Goal: Information Seeking & Learning: Learn about a topic

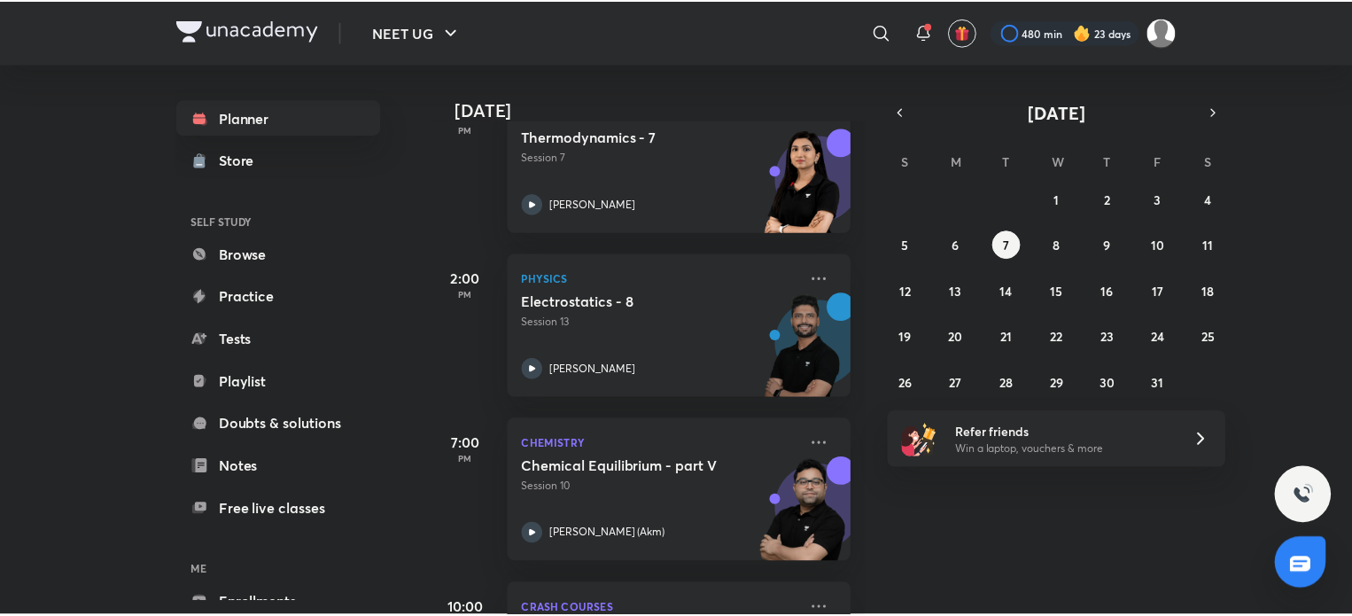
scroll to position [1095, 0]
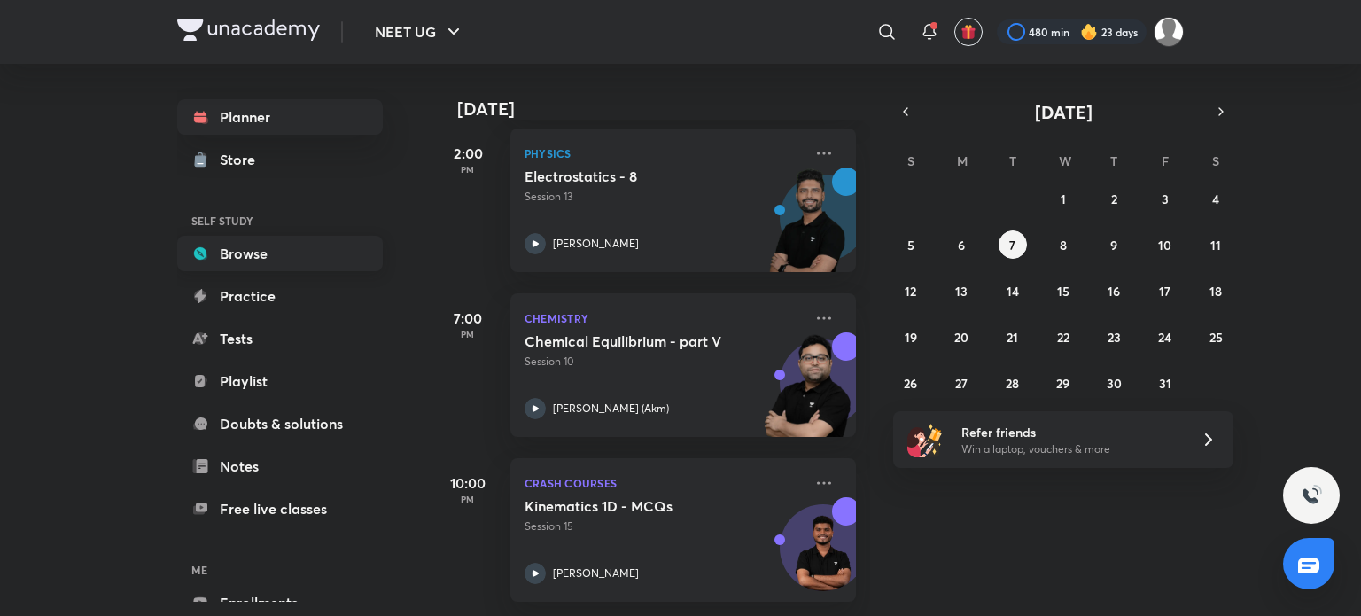
click at [284, 249] on link "Browse" at bounding box center [280, 253] width 206 height 35
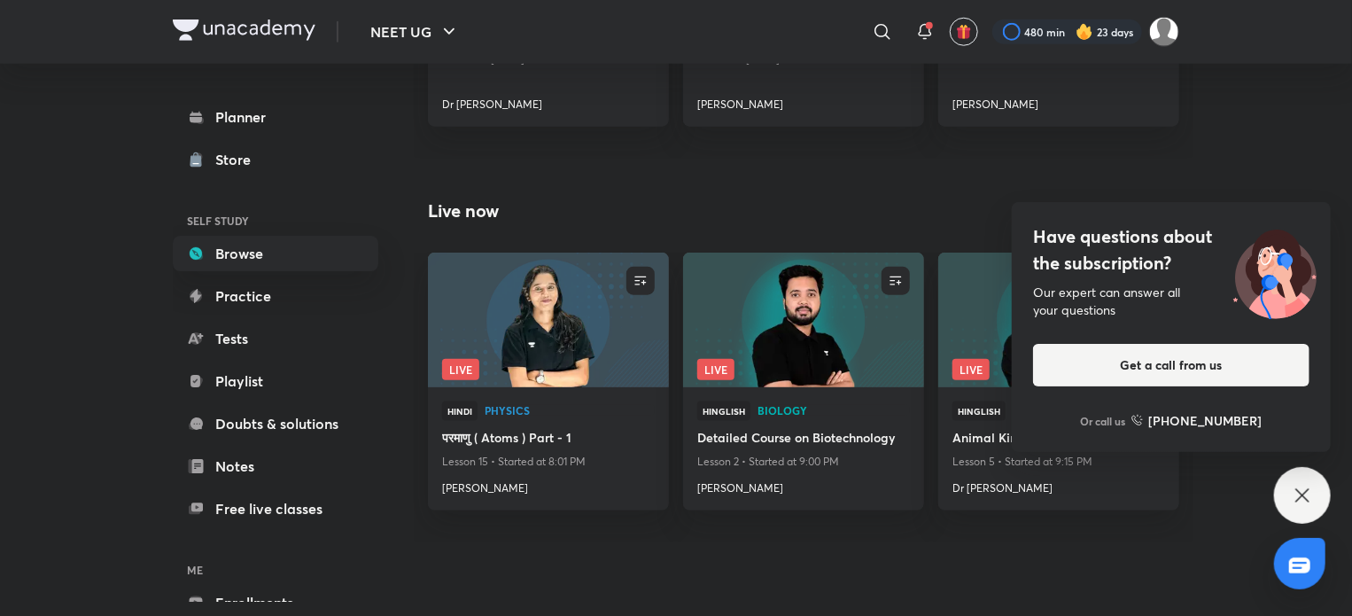
scroll to position [874, 0]
click at [1308, 493] on icon at bounding box center [1302, 495] width 21 height 21
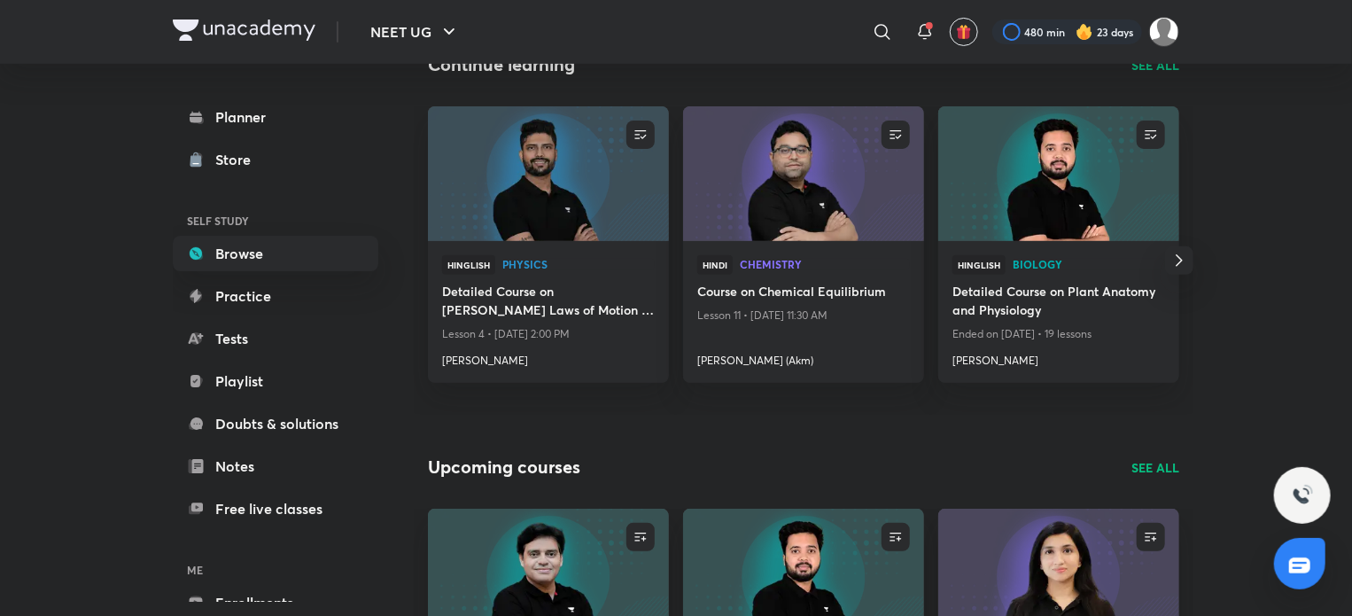
scroll to position [0, 0]
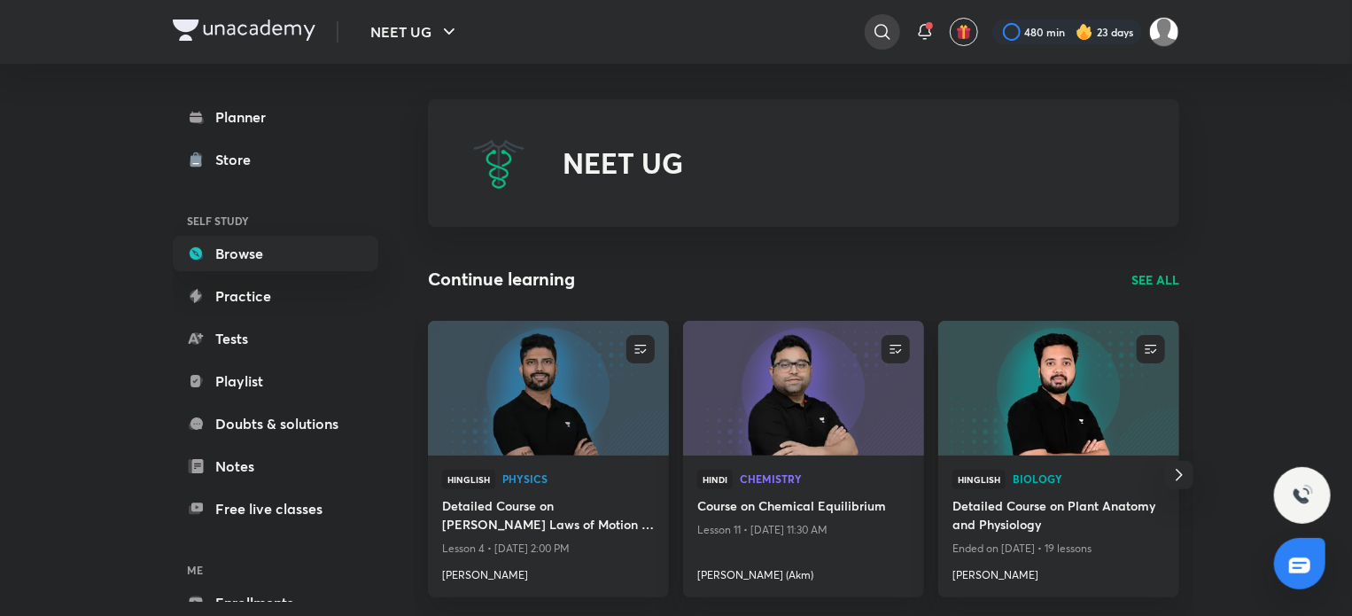
click at [888, 27] on icon at bounding box center [882, 31] width 21 height 21
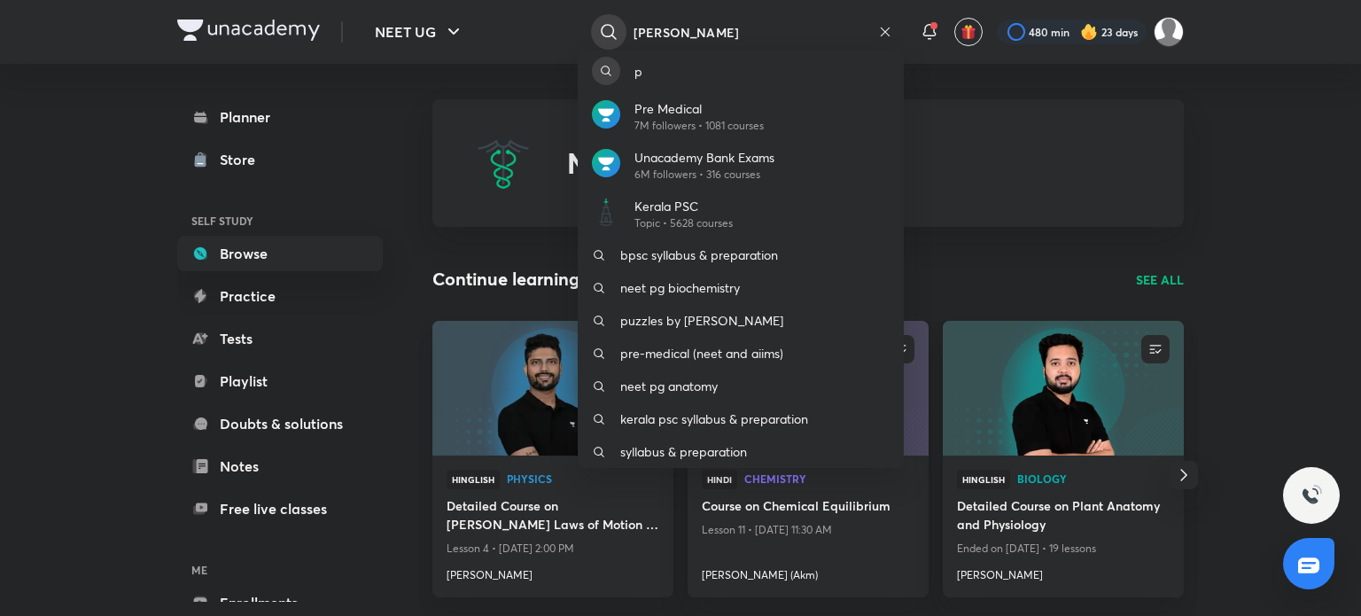
type input "[PERSON_NAME]"
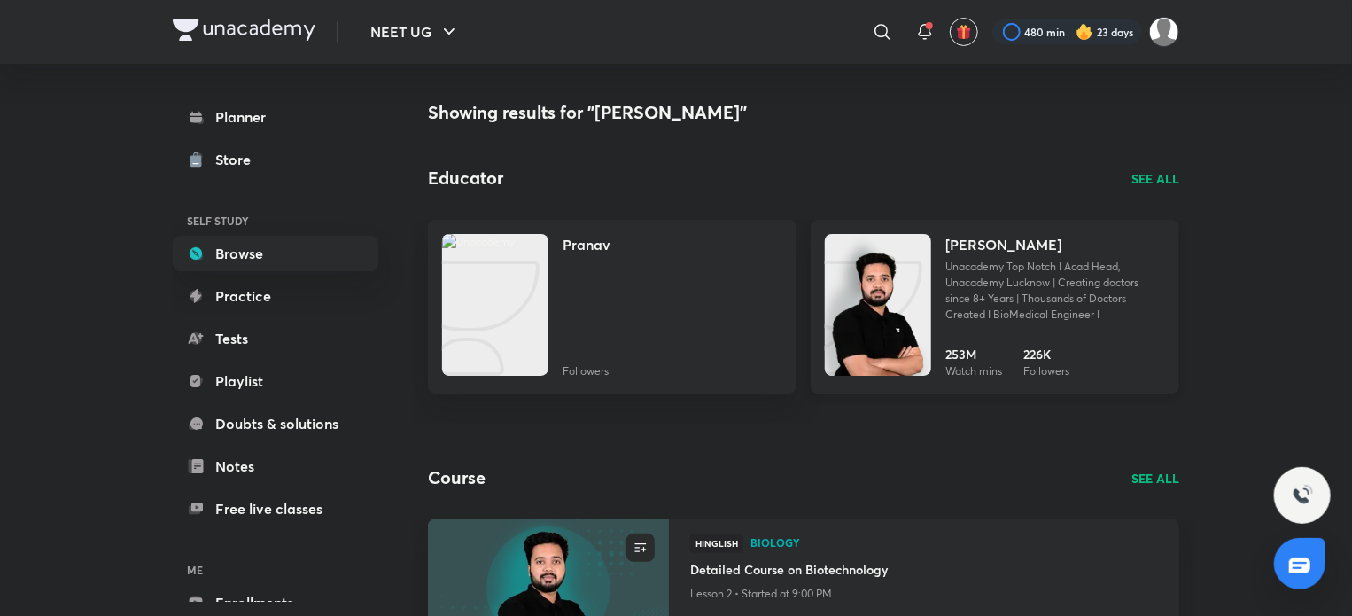
click at [920, 357] on img at bounding box center [878, 323] width 106 height 142
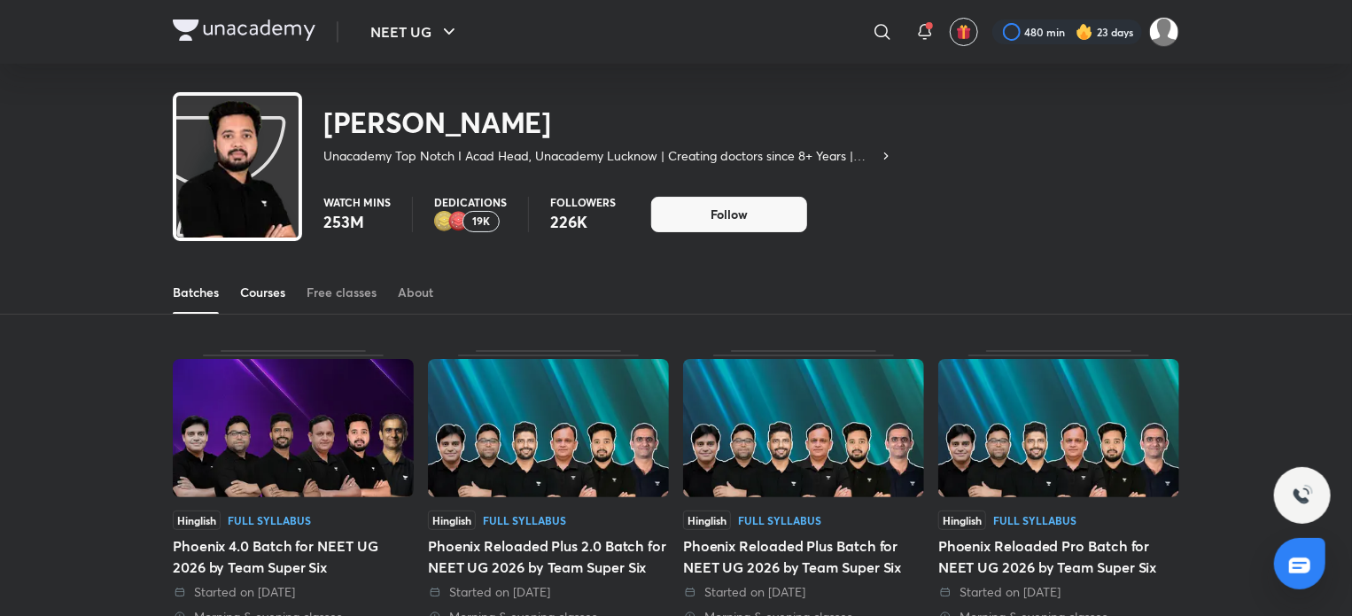
click at [262, 294] on div "Courses" at bounding box center [262, 292] width 45 height 18
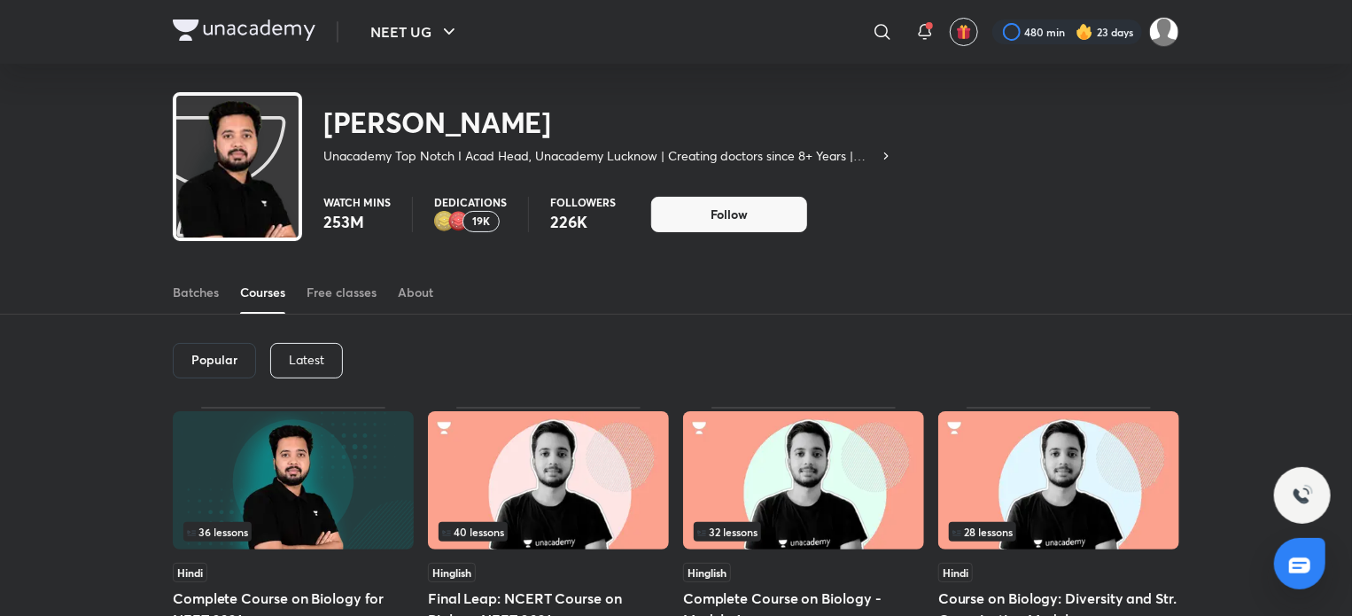
click at [306, 350] on div "Latest" at bounding box center [306, 360] width 73 height 35
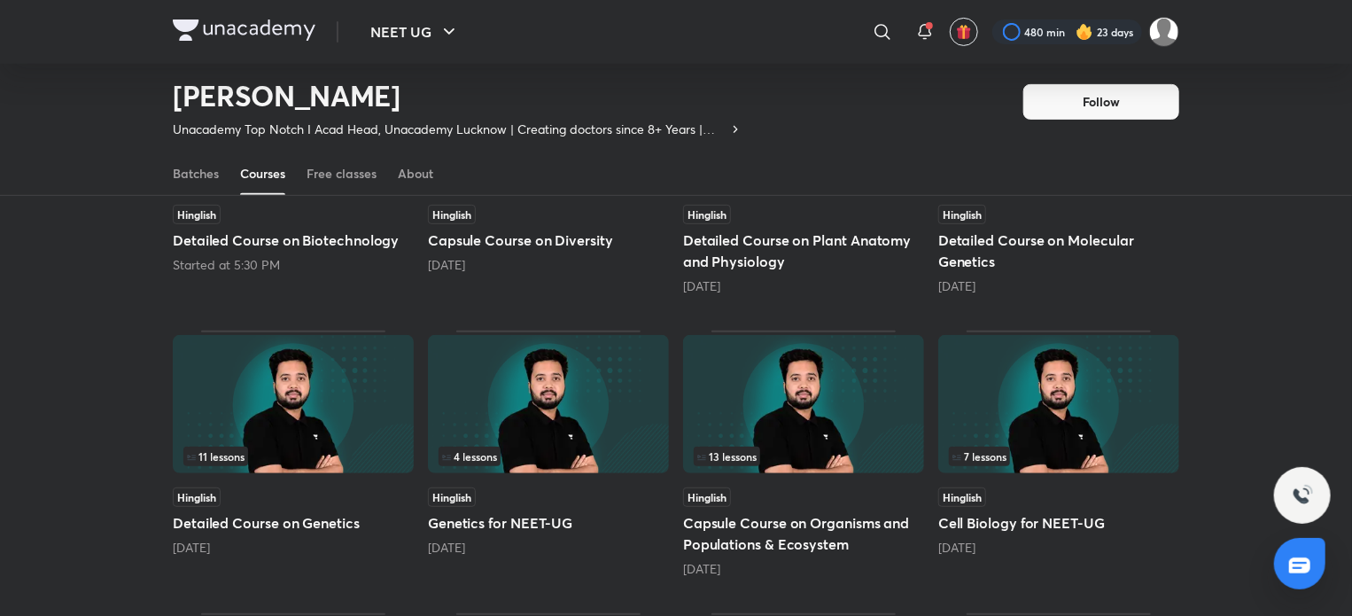
scroll to position [303, 0]
click at [549, 272] on div "[DATE]" at bounding box center [548, 267] width 241 height 18
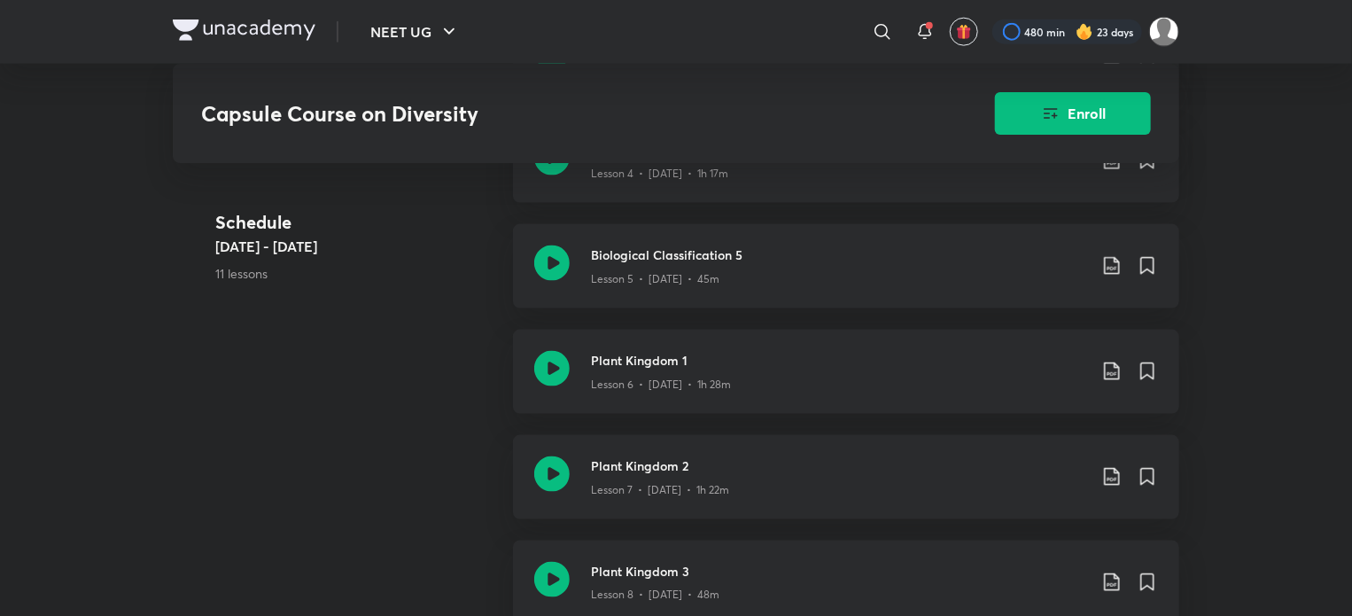
scroll to position [1100, 0]
click at [546, 361] on icon at bounding box center [551, 369] width 35 height 35
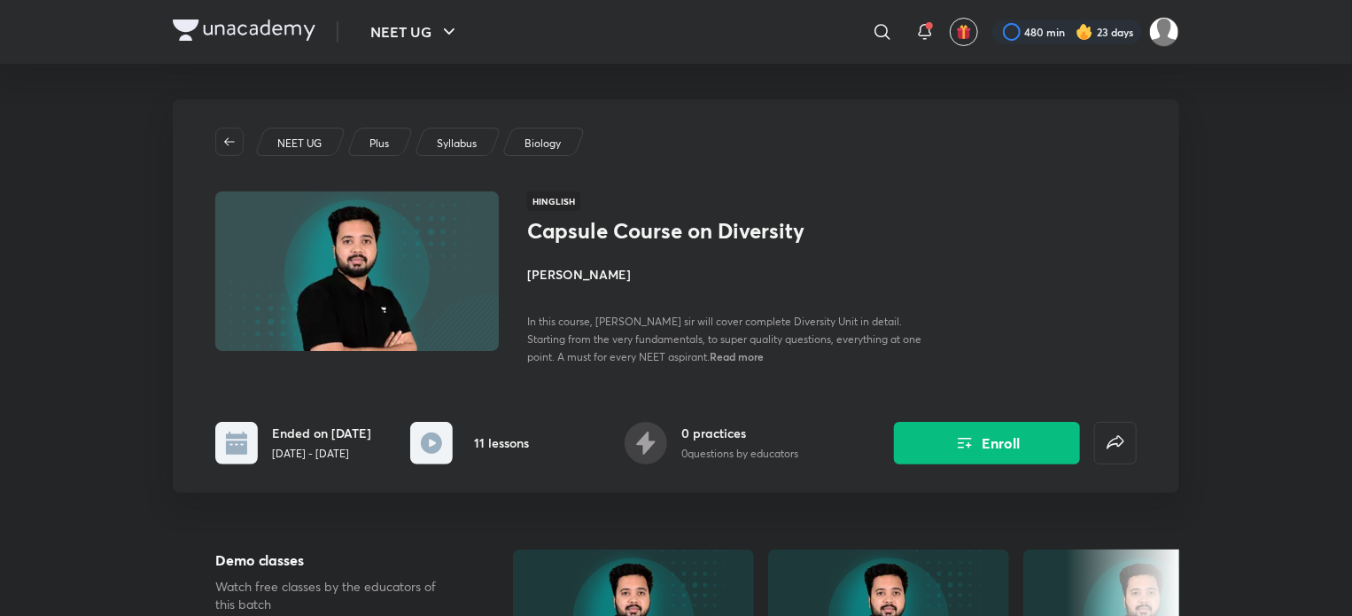
click at [580, 279] on h4 "[PERSON_NAME]" at bounding box center [725, 274] width 397 height 19
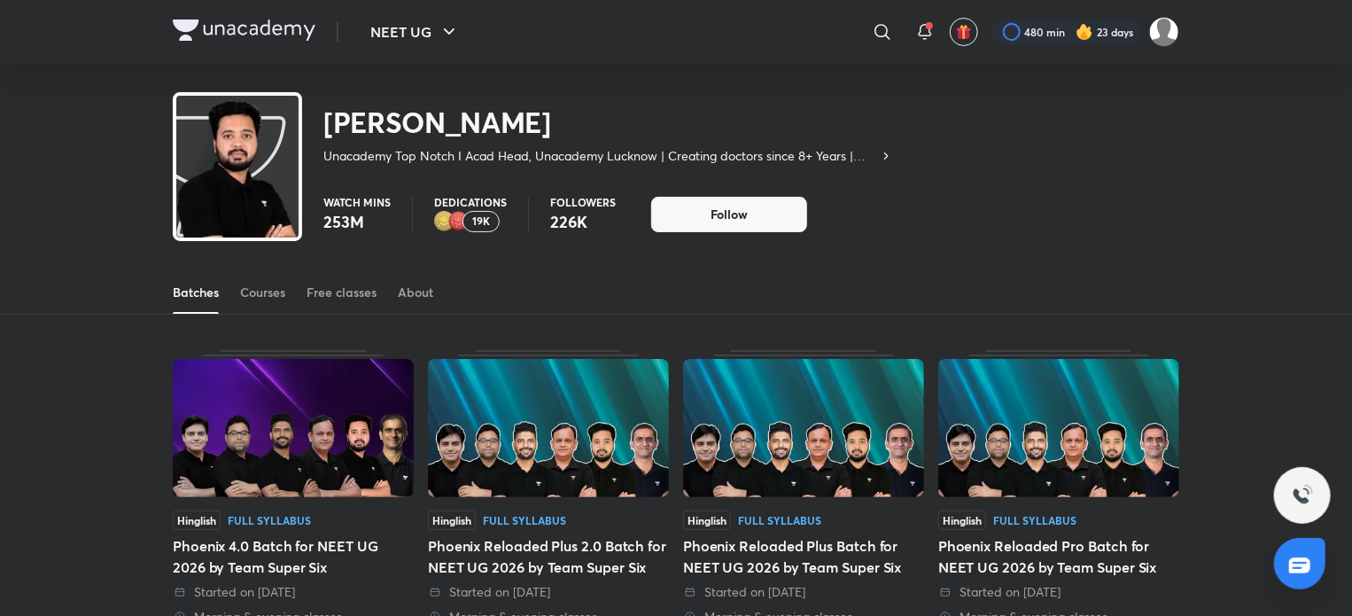
click at [470, 212] on div "19K" at bounding box center [480, 221] width 37 height 21
click at [480, 221] on p "19K" at bounding box center [481, 221] width 18 height 12
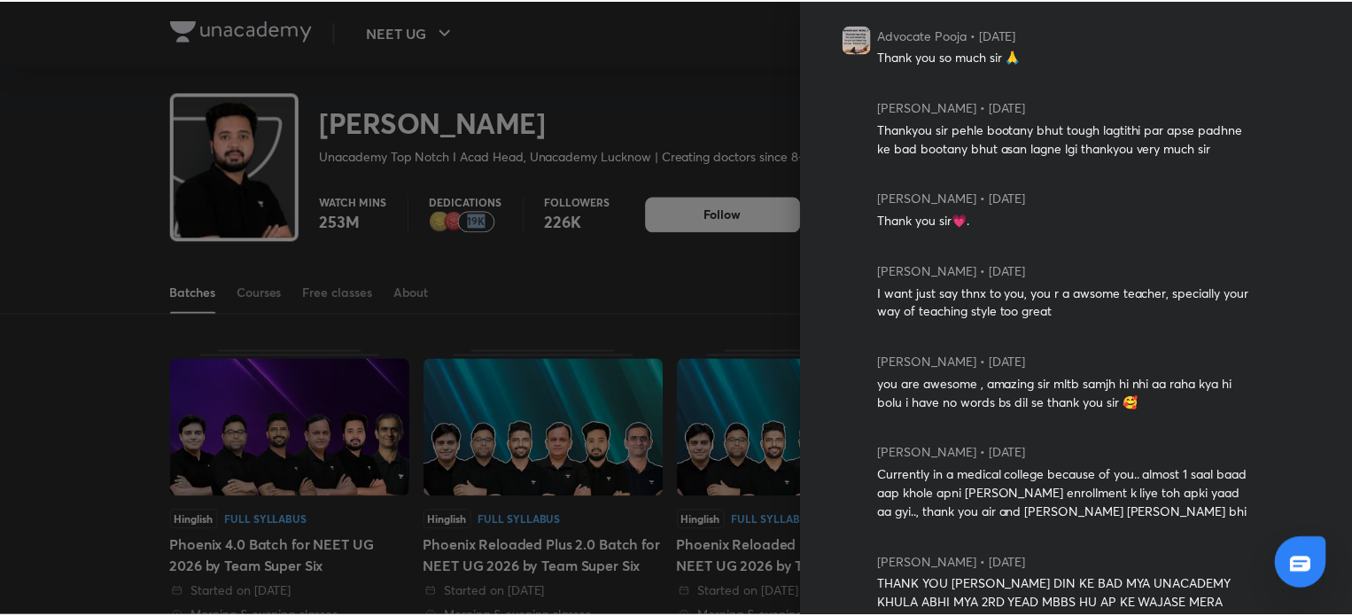
scroll to position [617, 0]
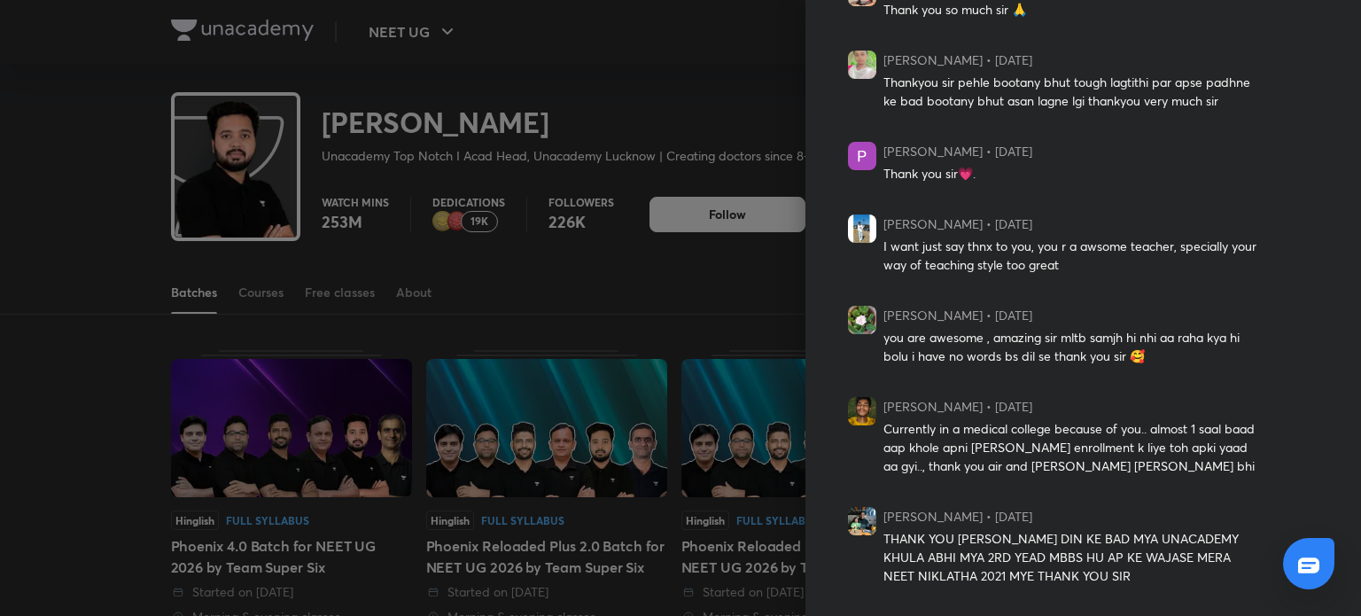
click at [649, 319] on div at bounding box center [680, 308] width 1361 height 616
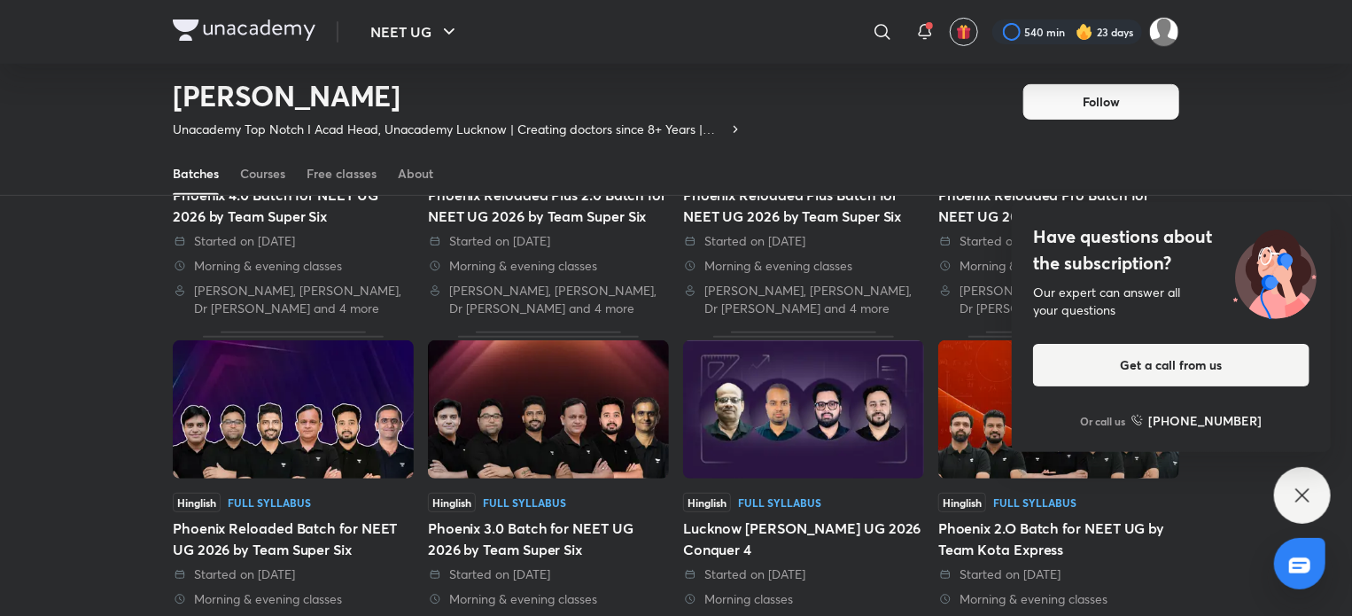
scroll to position [294, 0]
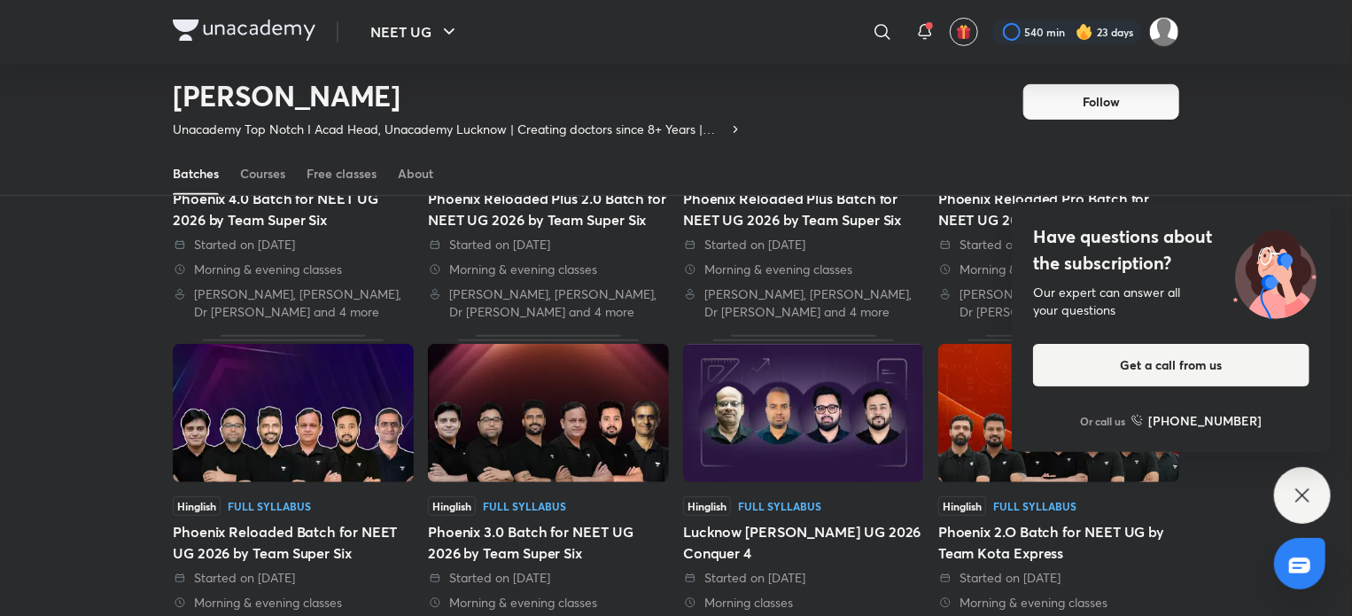
click at [1308, 503] on icon at bounding box center [1302, 495] width 21 height 21
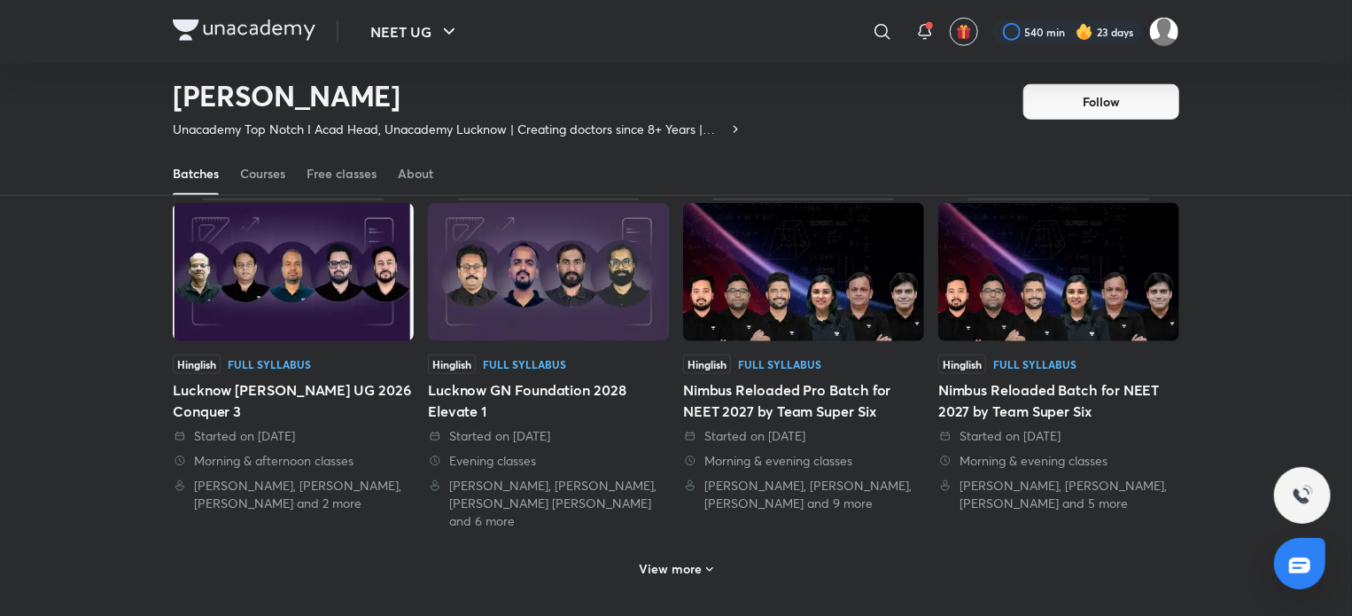
scroll to position [0, 0]
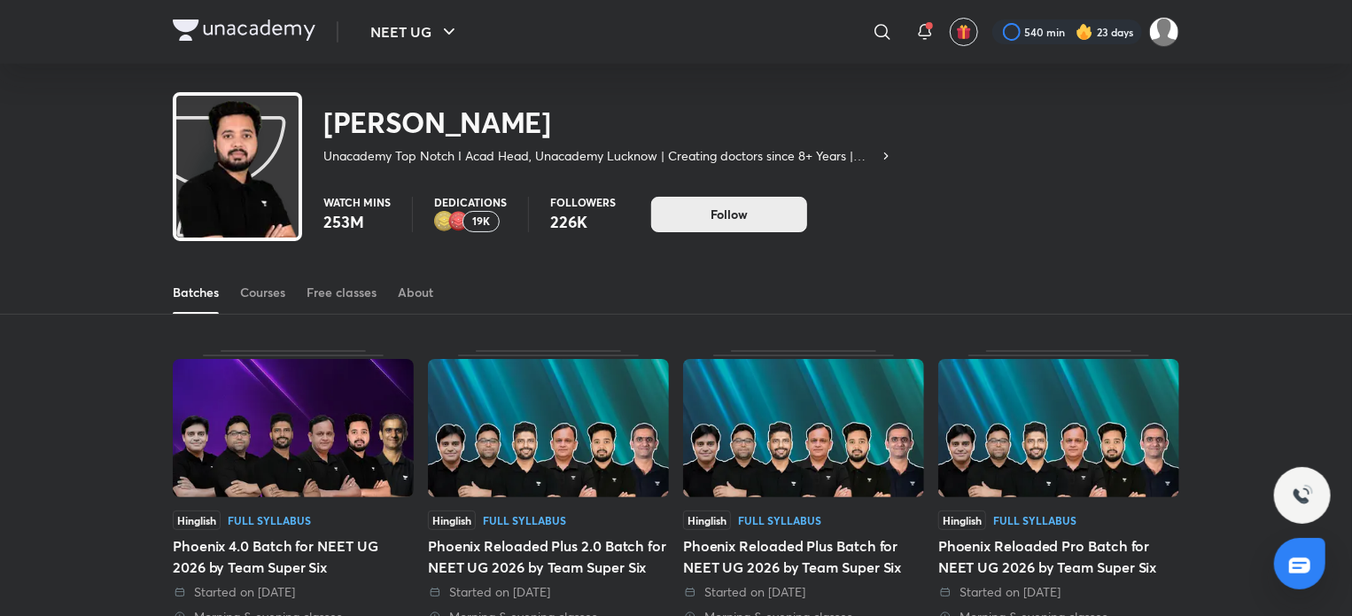
click at [801, 215] on button "Follow" at bounding box center [729, 214] width 156 height 35
click at [882, 153] on icon at bounding box center [886, 156] width 14 height 14
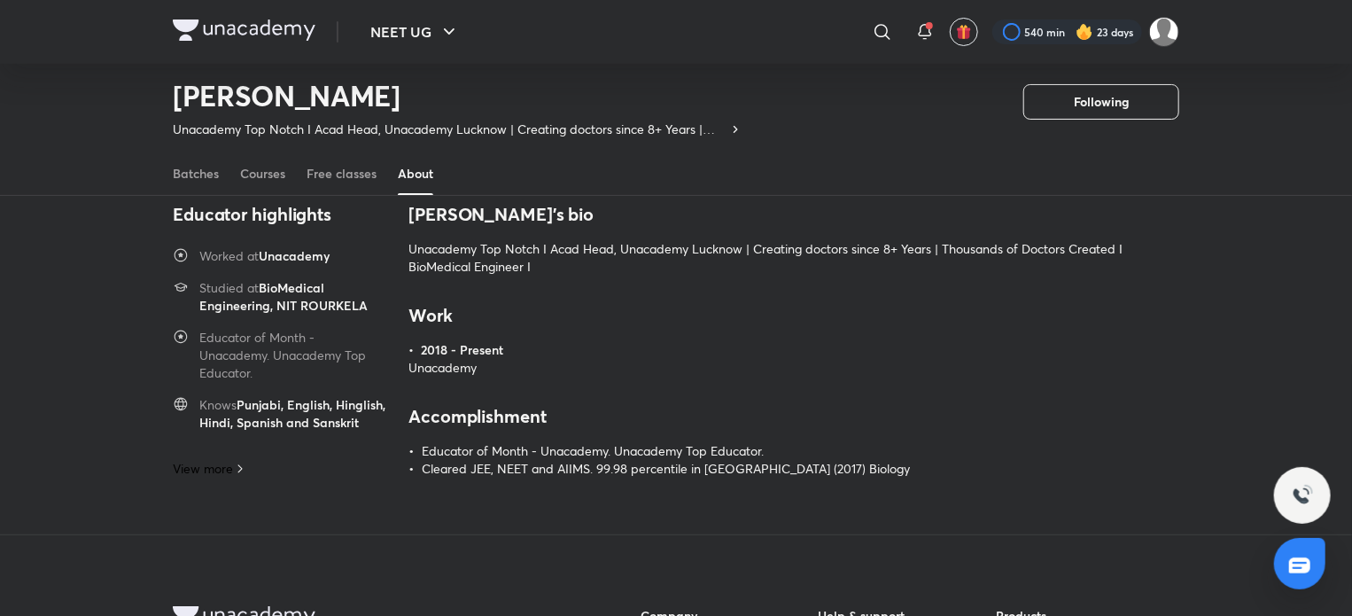
scroll to position [88, 0]
drag, startPoint x: 556, startPoint y: 242, endPoint x: 736, endPoint y: 248, distance: 180.0
click at [736, 248] on p "Unacademy Top Notch I Acad Head, Unacademy Lucknow | Creating doctors since 8+ …" at bounding box center [793, 256] width 771 height 35
click at [742, 286] on div "[PERSON_NAME] 's bio Unacademy Top Notch I Acad Head, Unacademy Lucknow | Creat…" at bounding box center [793, 339] width 771 height 275
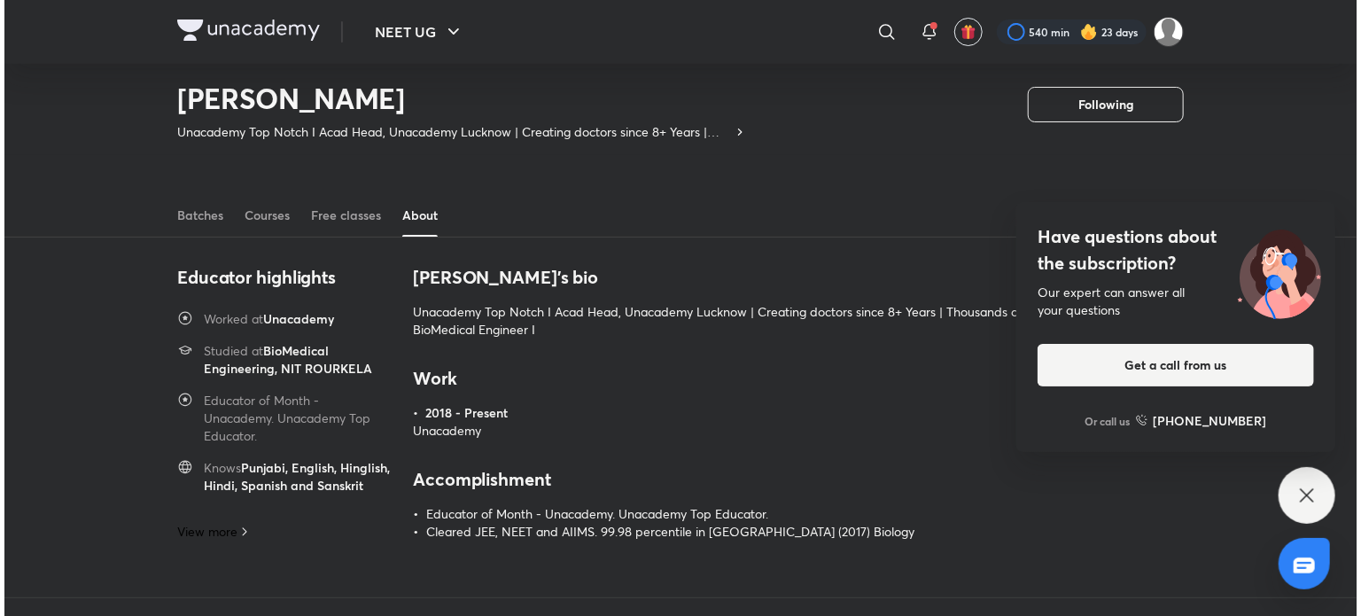
scroll to position [23, 0]
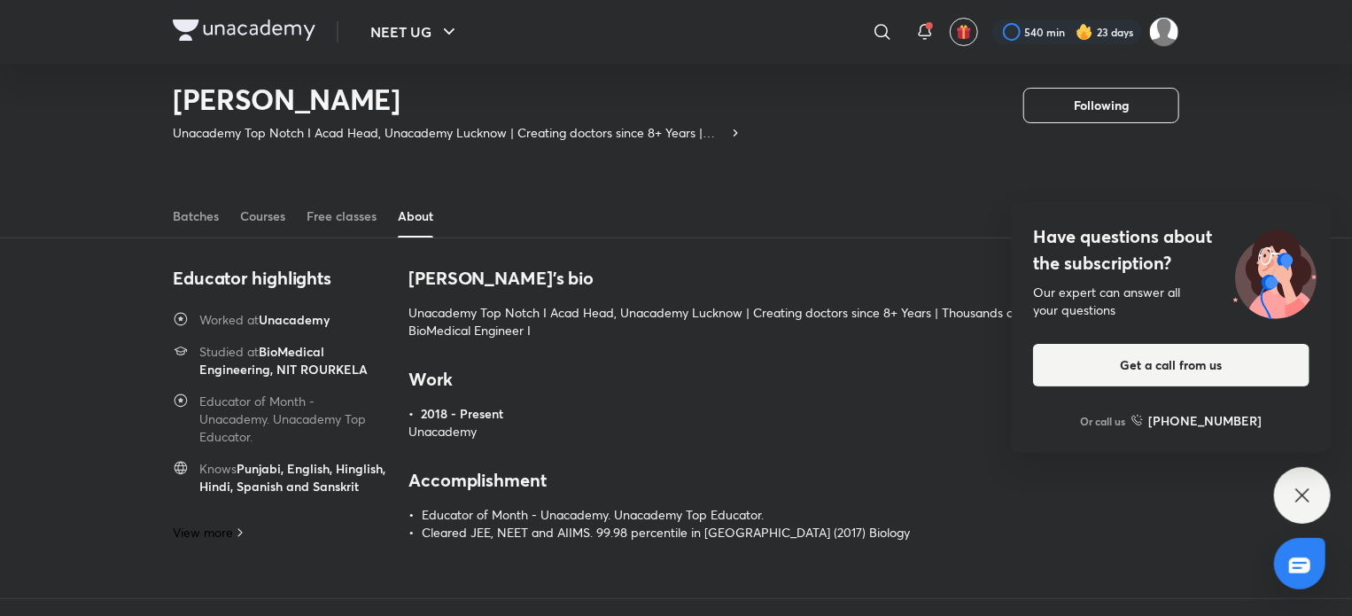
click at [241, 536] on icon at bounding box center [240, 532] width 4 height 8
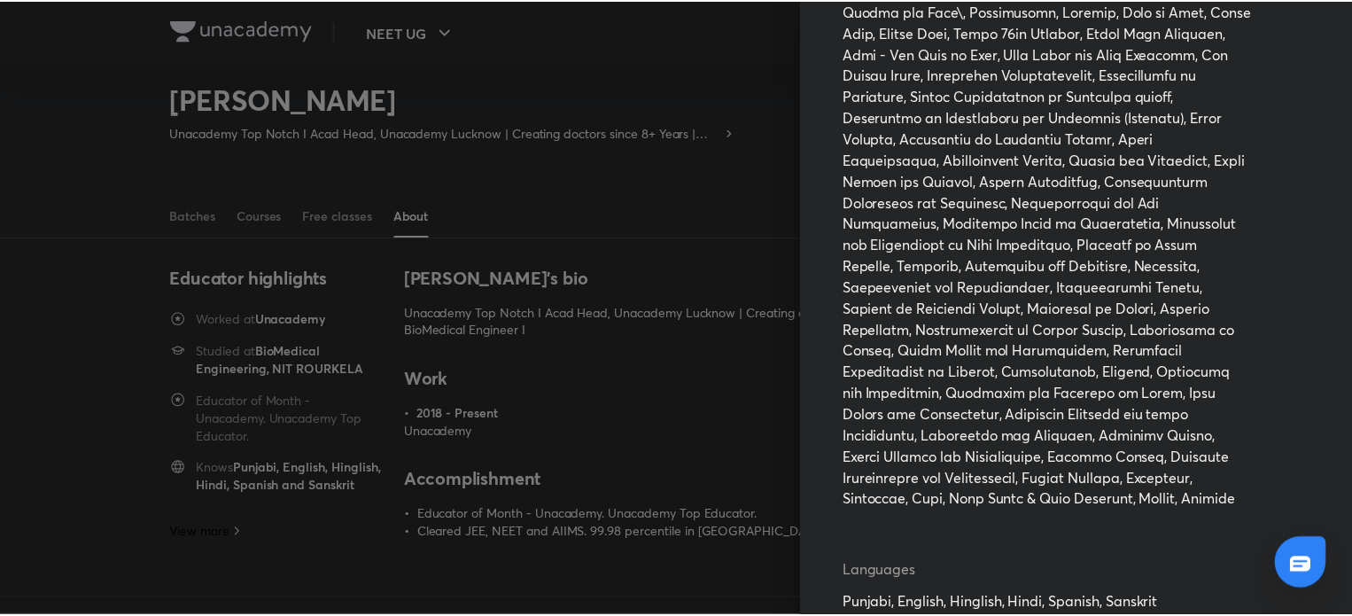
scroll to position [1105, 0]
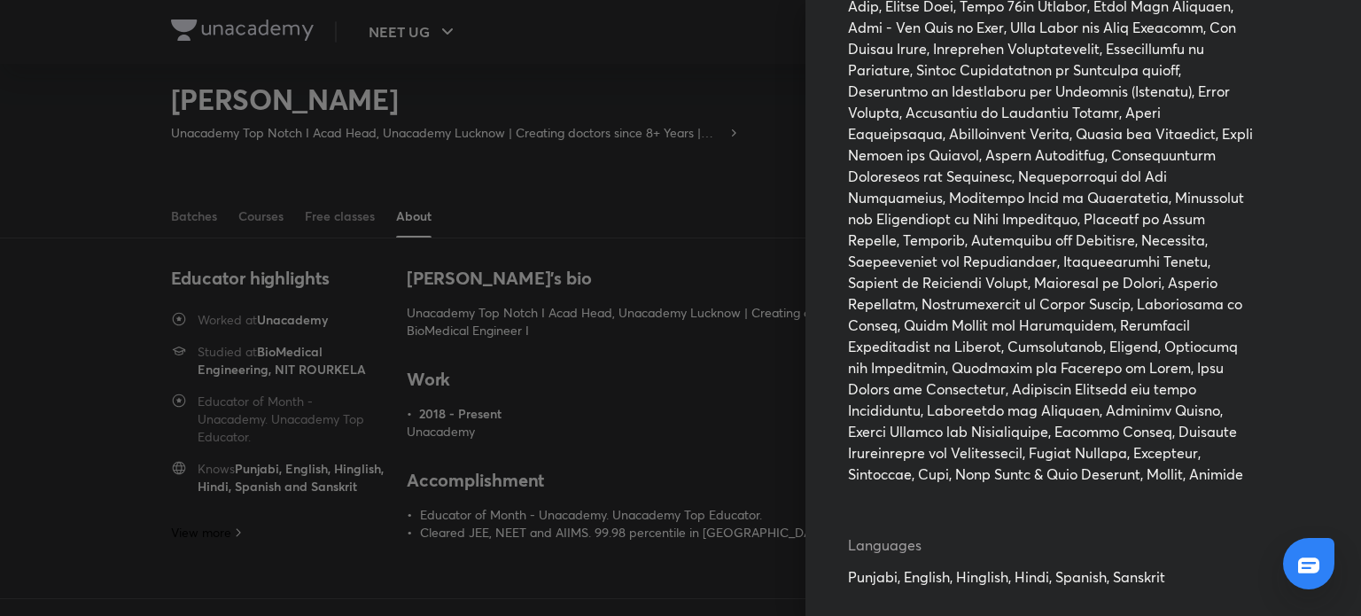
click at [691, 364] on div at bounding box center [680, 308] width 1361 height 616
